Goal: Task Accomplishment & Management: Manage account settings

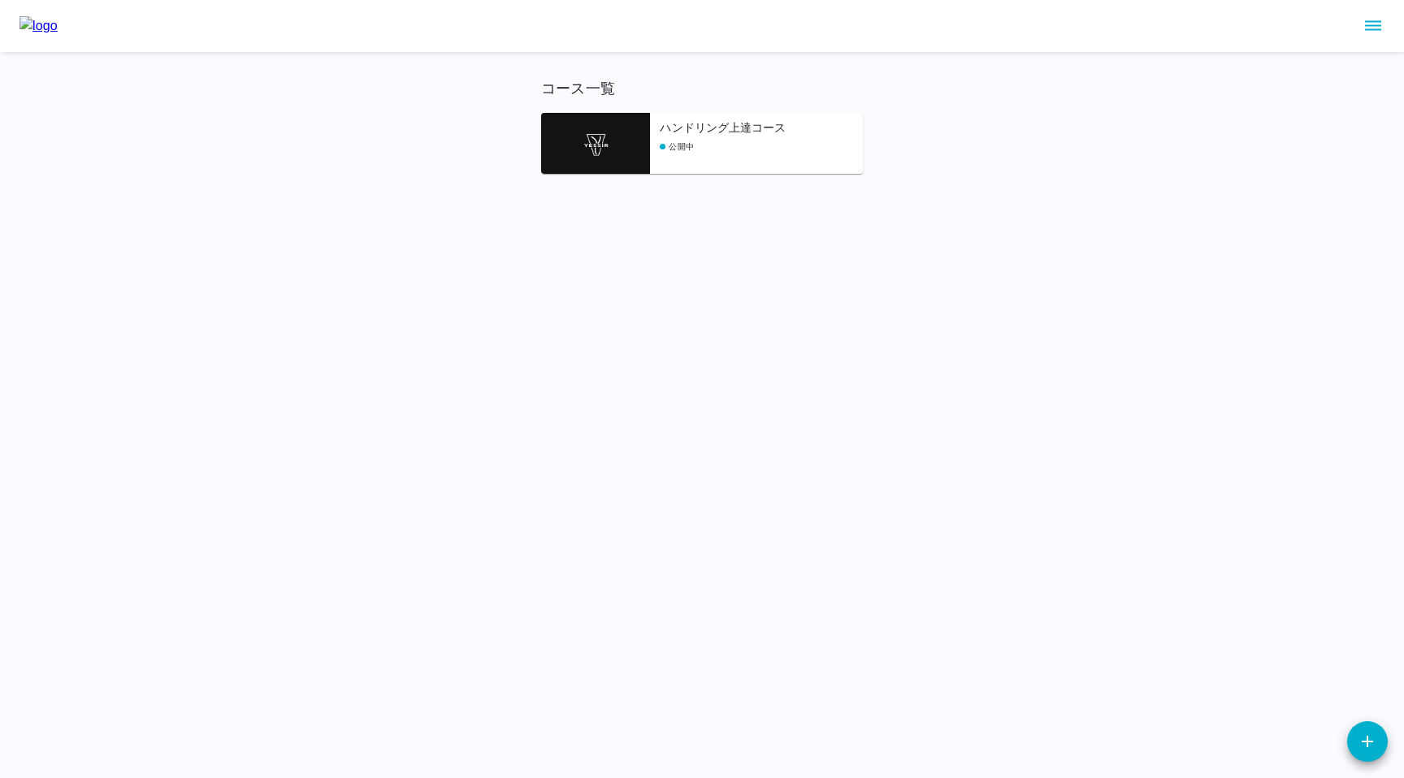
click at [609, 136] on img at bounding box center [595, 143] width 109 height 61
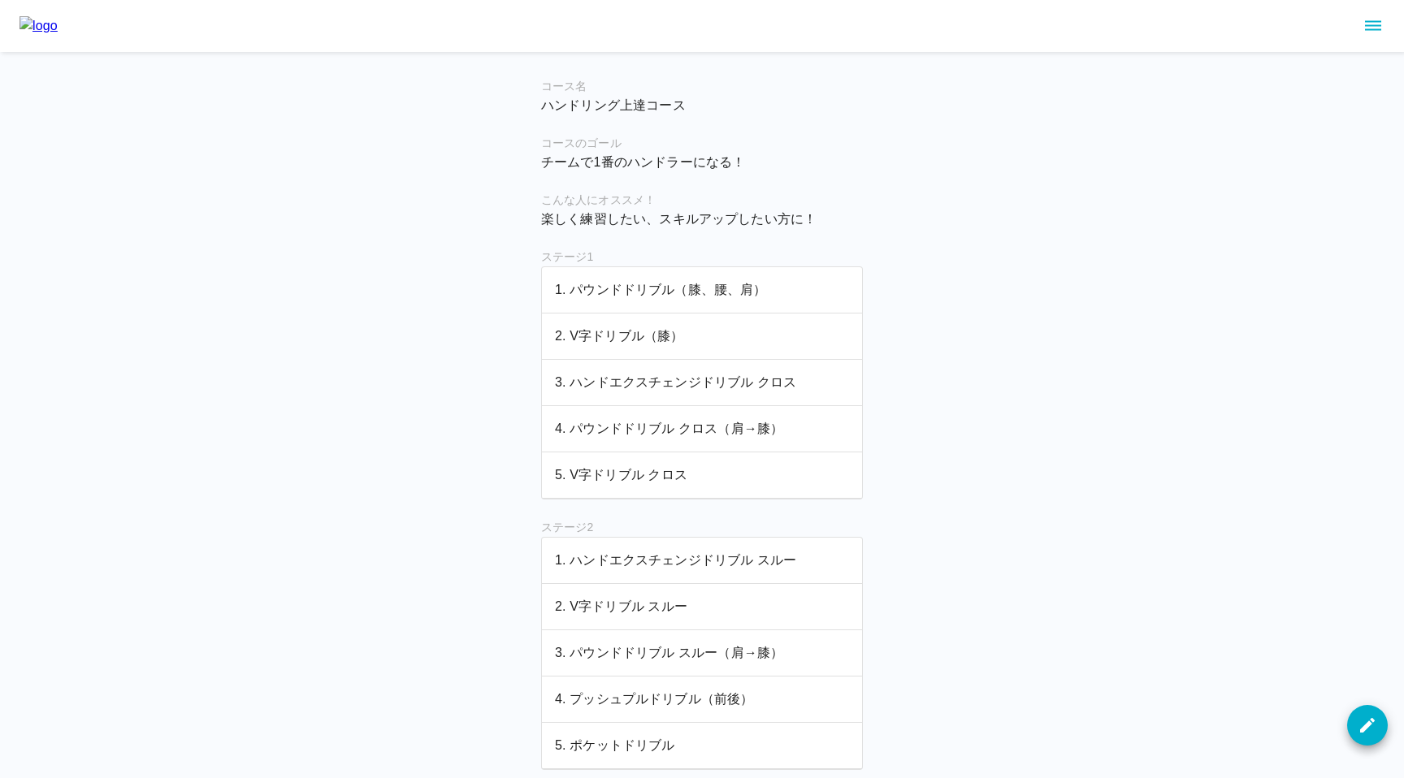
click at [619, 299] on p "1. パウンドドリブル（膝、腰、肩）" at bounding box center [702, 290] width 294 height 20
click at [619, 330] on p "2. V字ドリブル（膝）" at bounding box center [702, 337] width 294 height 20
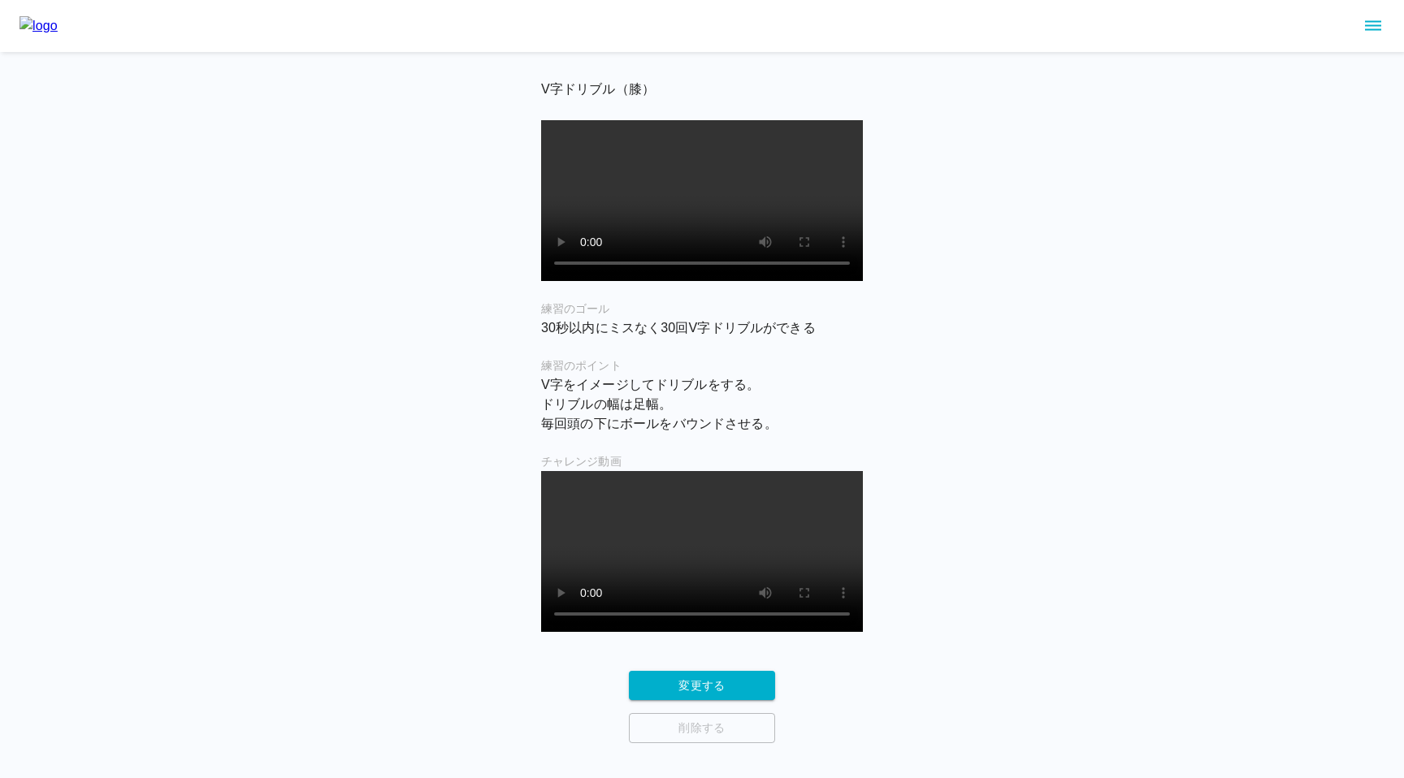
click at [53, 30] on img at bounding box center [39, 26] width 38 height 20
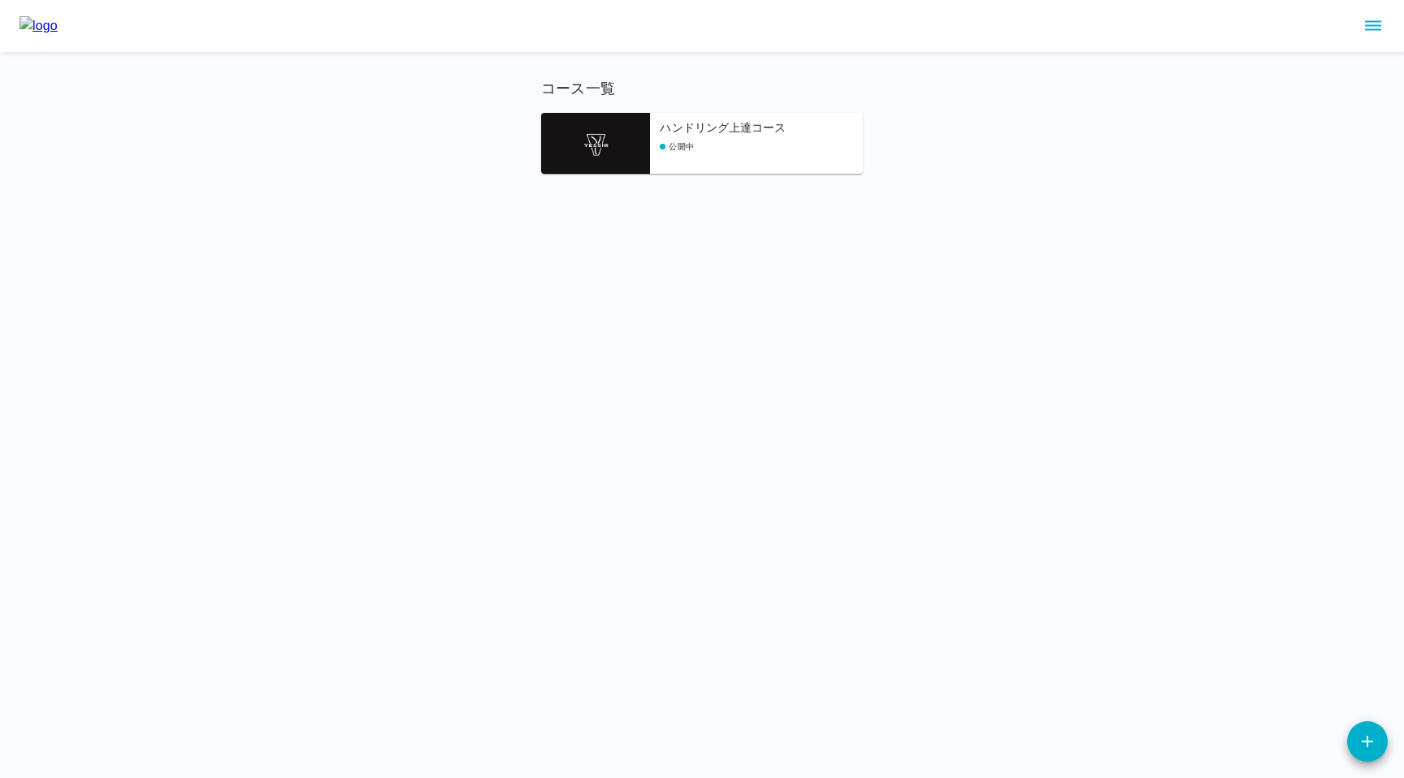
click at [635, 156] on img at bounding box center [595, 143] width 109 height 61
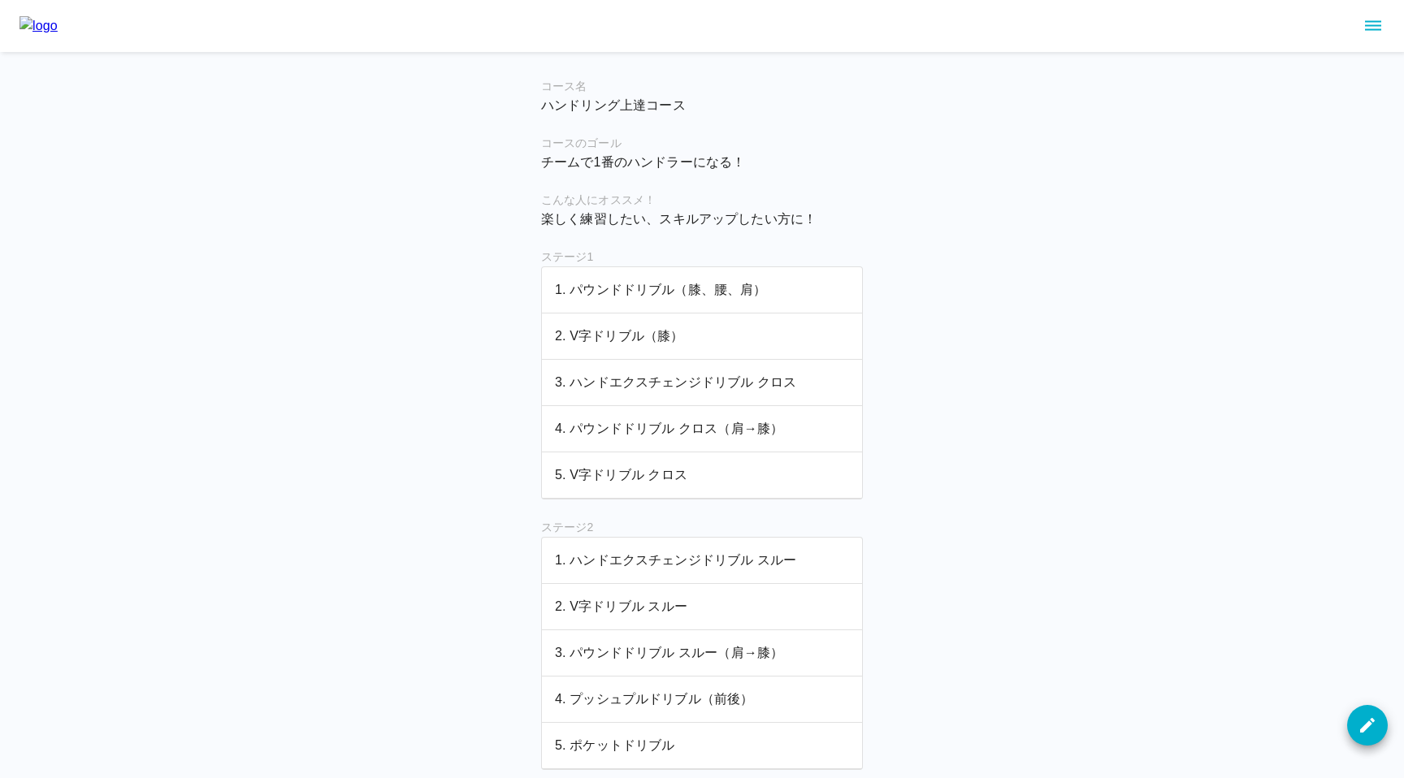
click at [58, 28] on img at bounding box center [39, 26] width 38 height 20
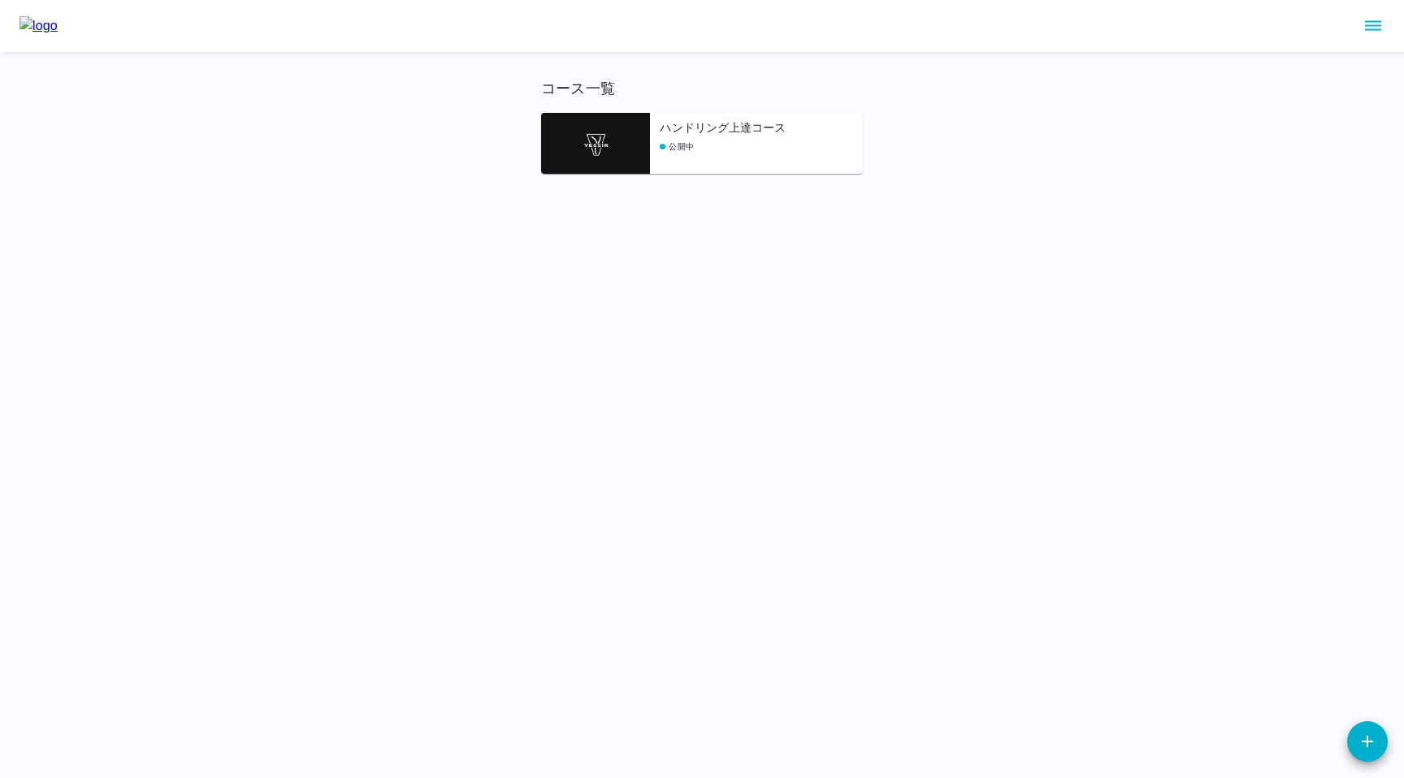
click at [733, 148] on div "公開中" at bounding box center [761, 147] width 203 height 12
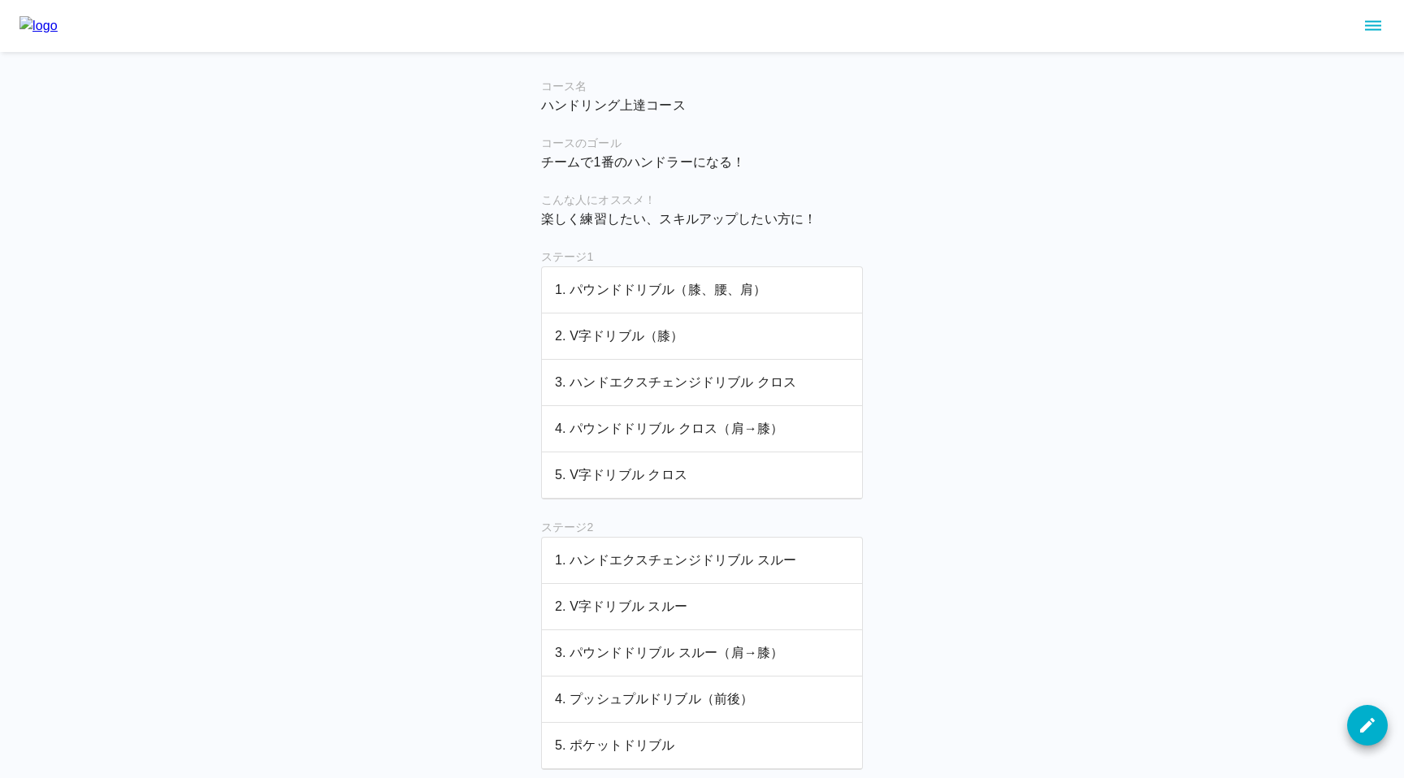
click at [670, 296] on p "1. パウンドドリブル（膝、腰、肩）" at bounding box center [702, 290] width 294 height 20
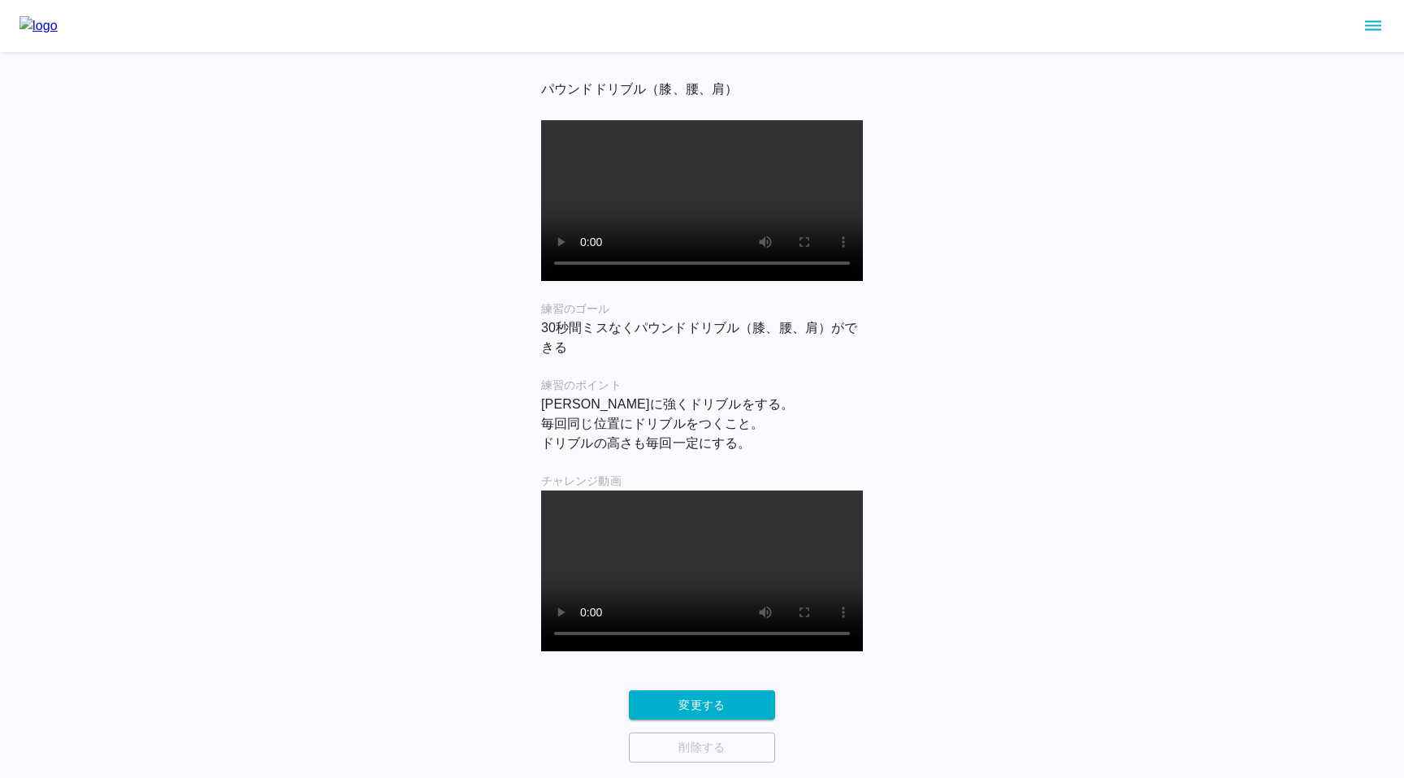
click at [564, 576] on video at bounding box center [702, 571] width 322 height 161
click at [378, 415] on div "パウンドドリブル（膝、腰、肩） 練習のゴール 30秒間ミスなくパウンドドリブル（膝、腰、肩）ができる 練習のポイント [PERSON_NAME]に強くドリブル…" at bounding box center [702, 381] width 1404 height 763
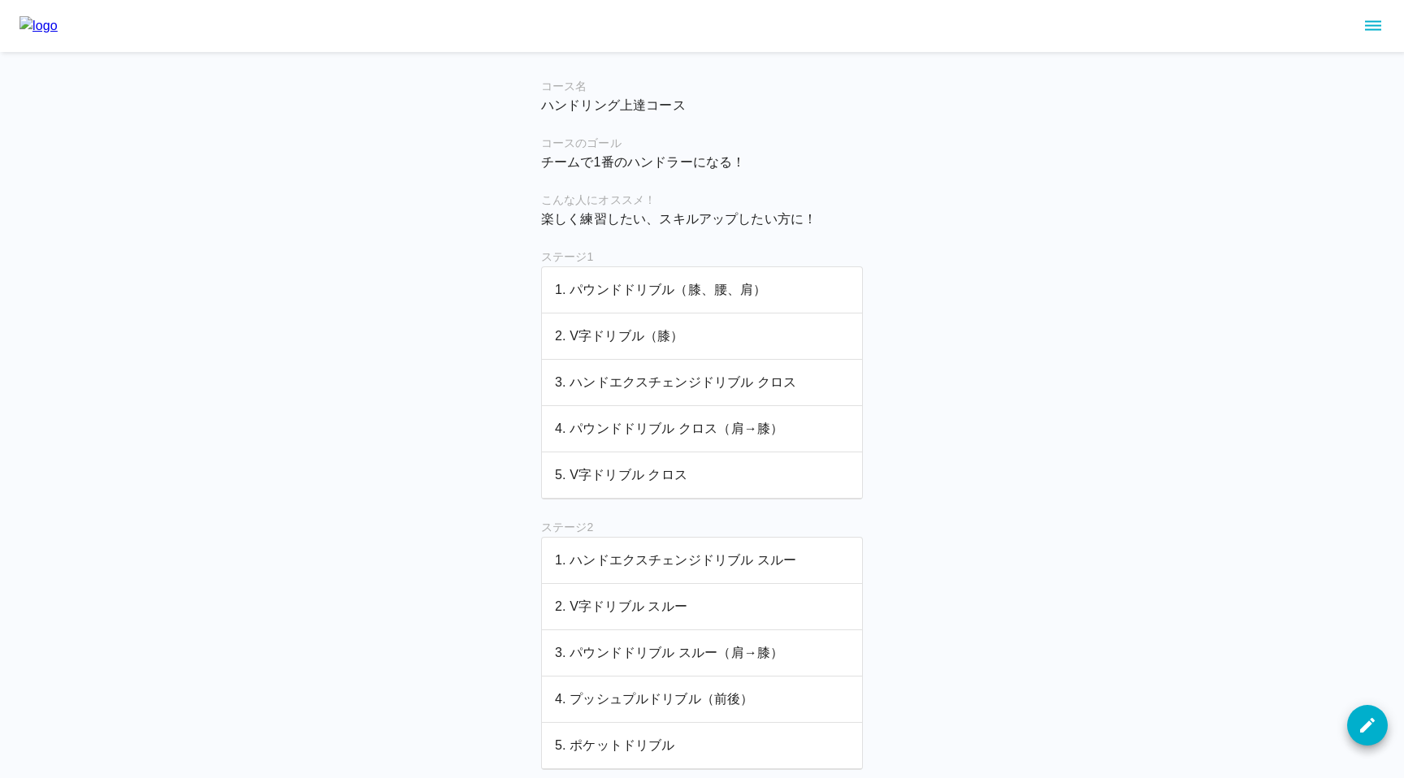
click at [622, 334] on p "2. V字ドリブル（膝）" at bounding box center [702, 337] width 294 height 20
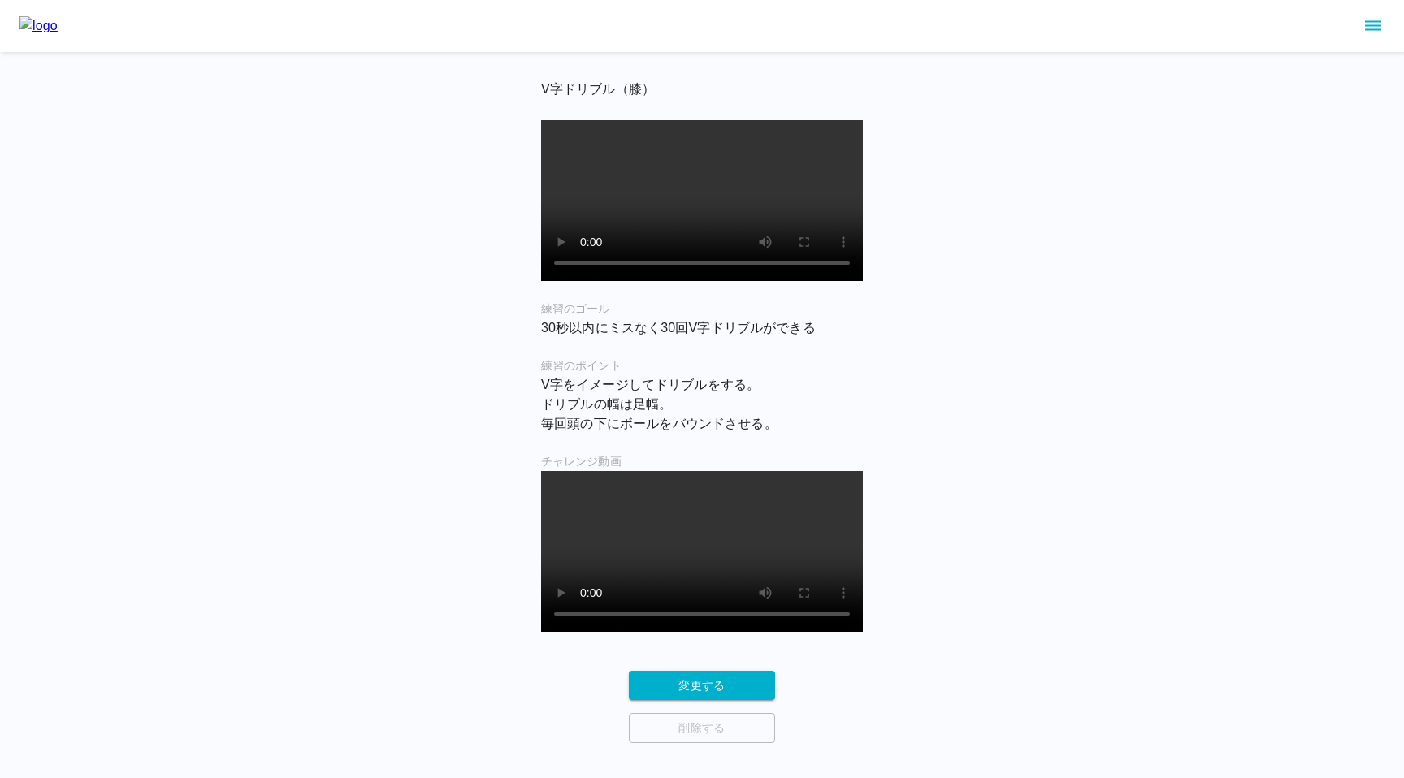
click at [406, 142] on div "V字ドリブル（膝） 練習のゴール 30秒以内にミスなく30回V字ドリブルができる 練習のポイント V字をイメージしてドリブルをする。 ドリブルの幅は足幅。…" at bounding box center [702, 371] width 1404 height 743
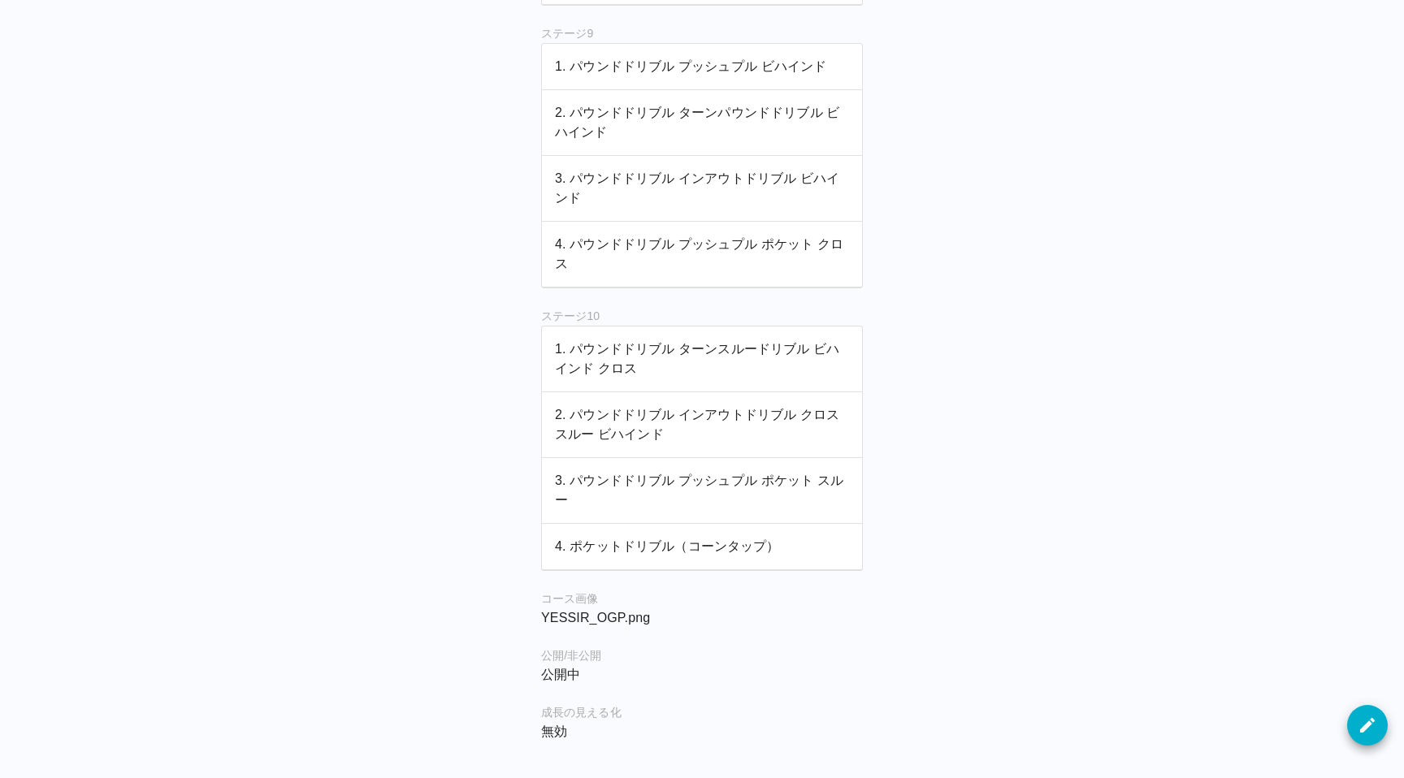
scroll to position [2414, 0]
click at [1373, 733] on icon "button" at bounding box center [1368, 726] width 20 height 20
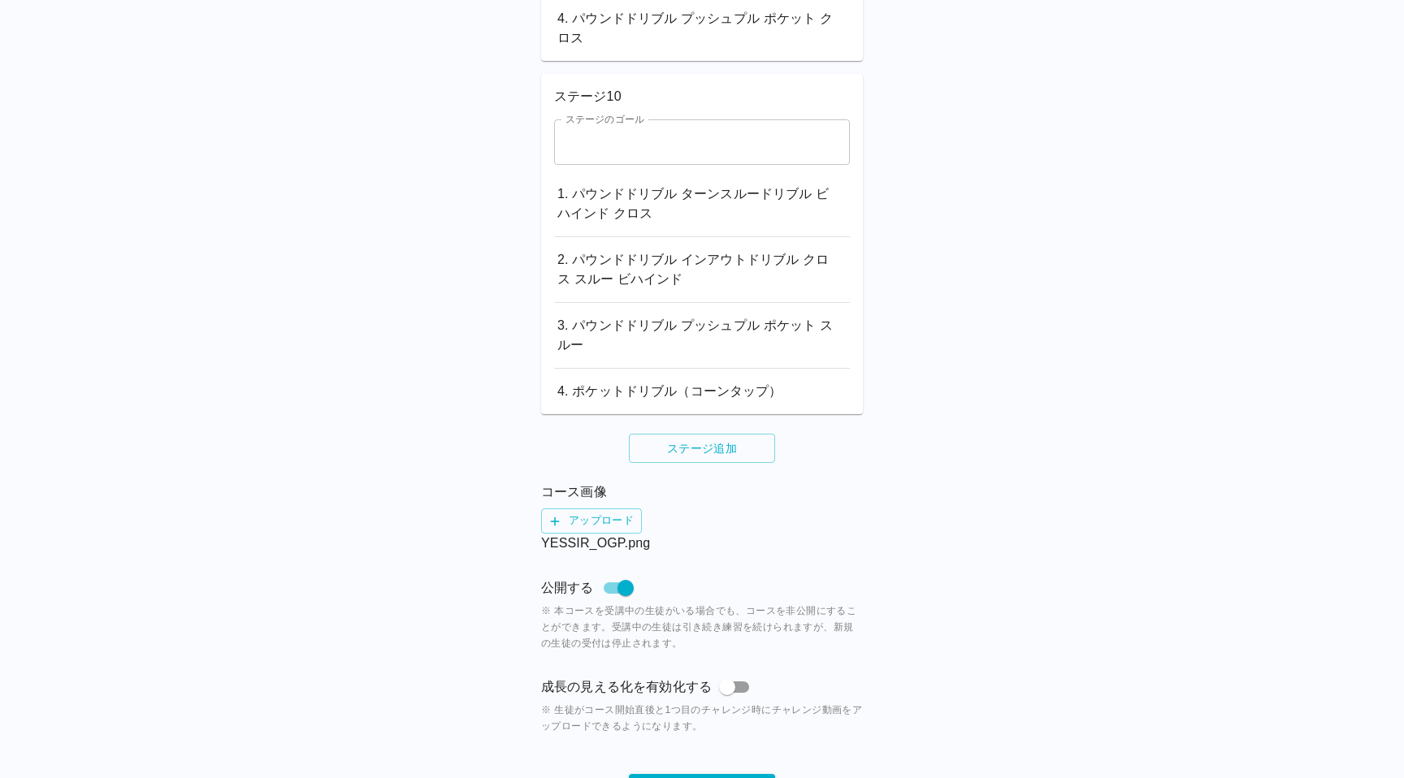
scroll to position [3521, 0]
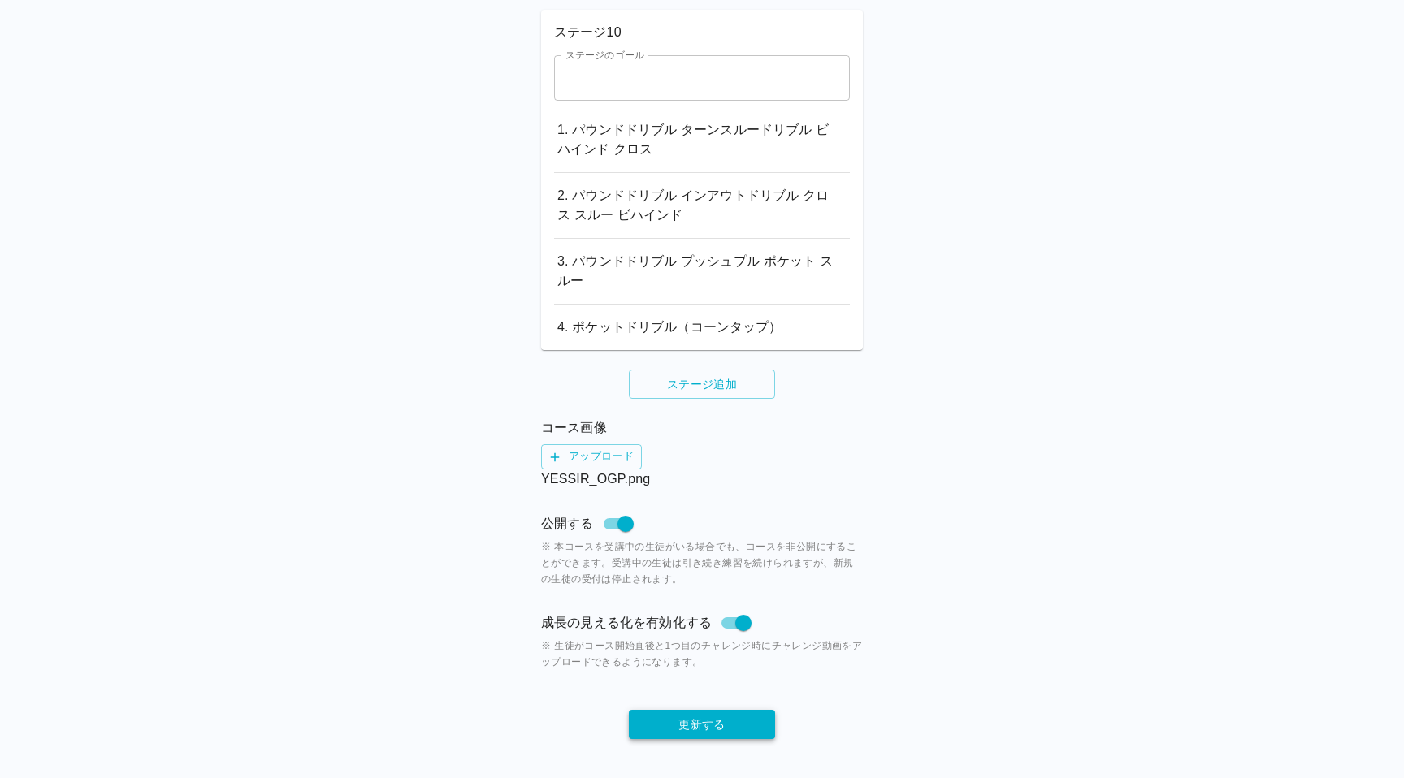
click at [679, 724] on button "更新する" at bounding box center [702, 725] width 146 height 30
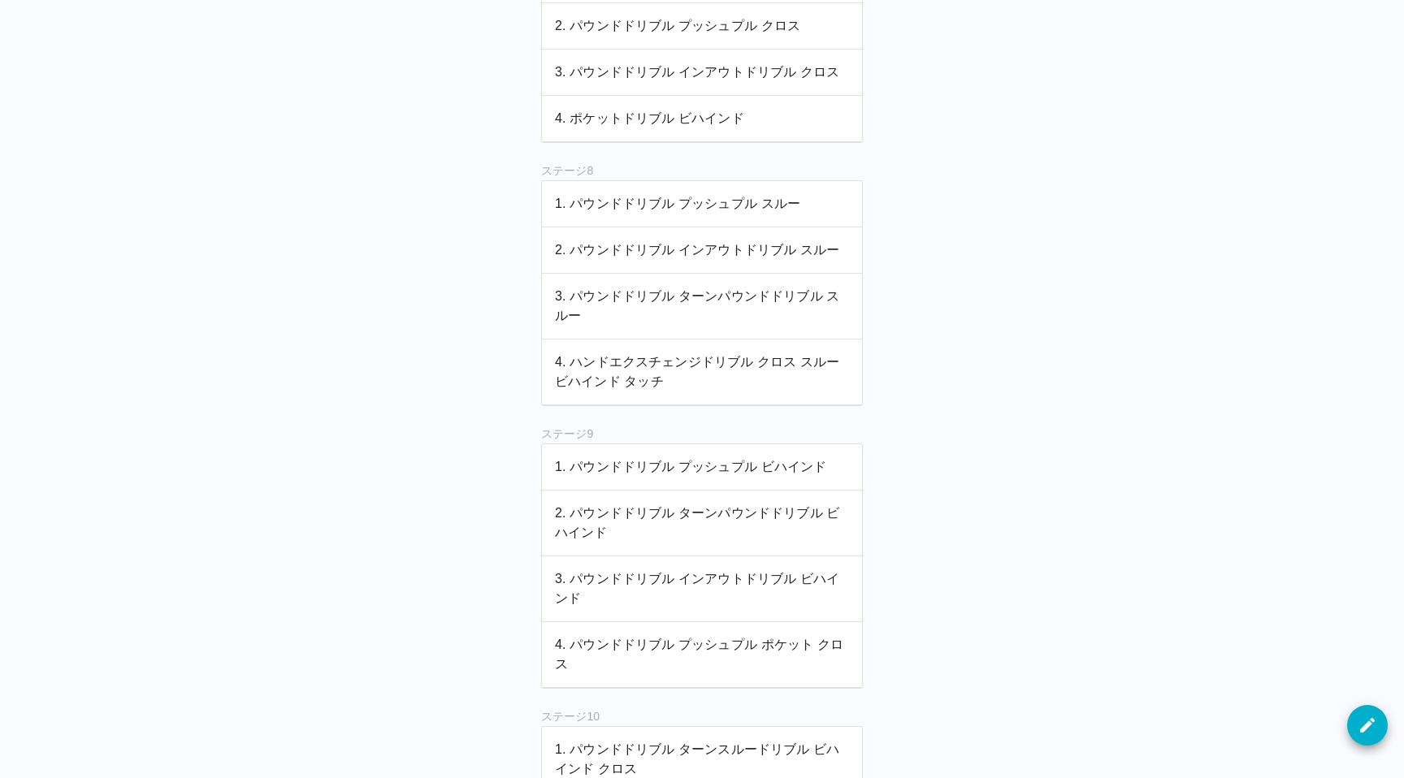
scroll to position [2473, 0]
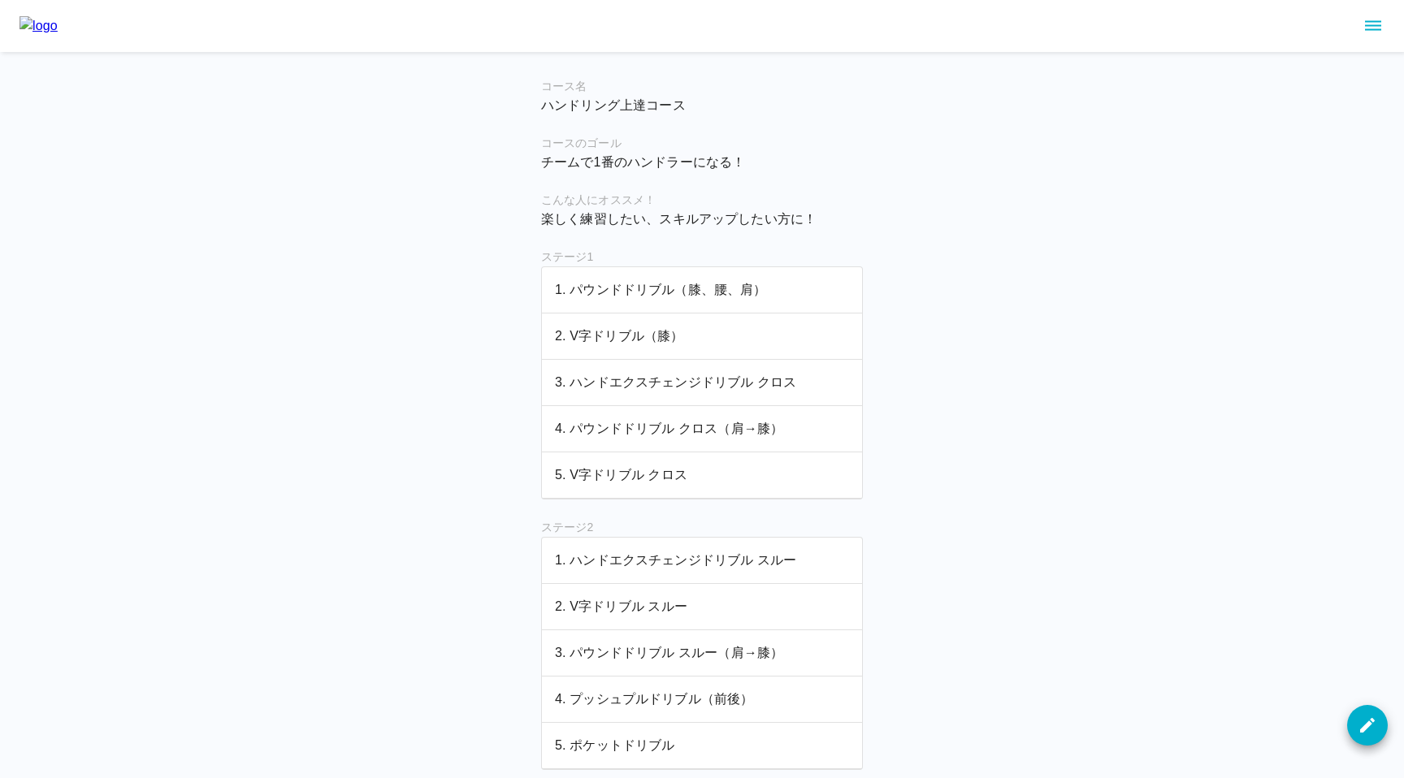
scroll to position [2414, 0]
